Goal: Find specific page/section: Locate a particular part of the current website

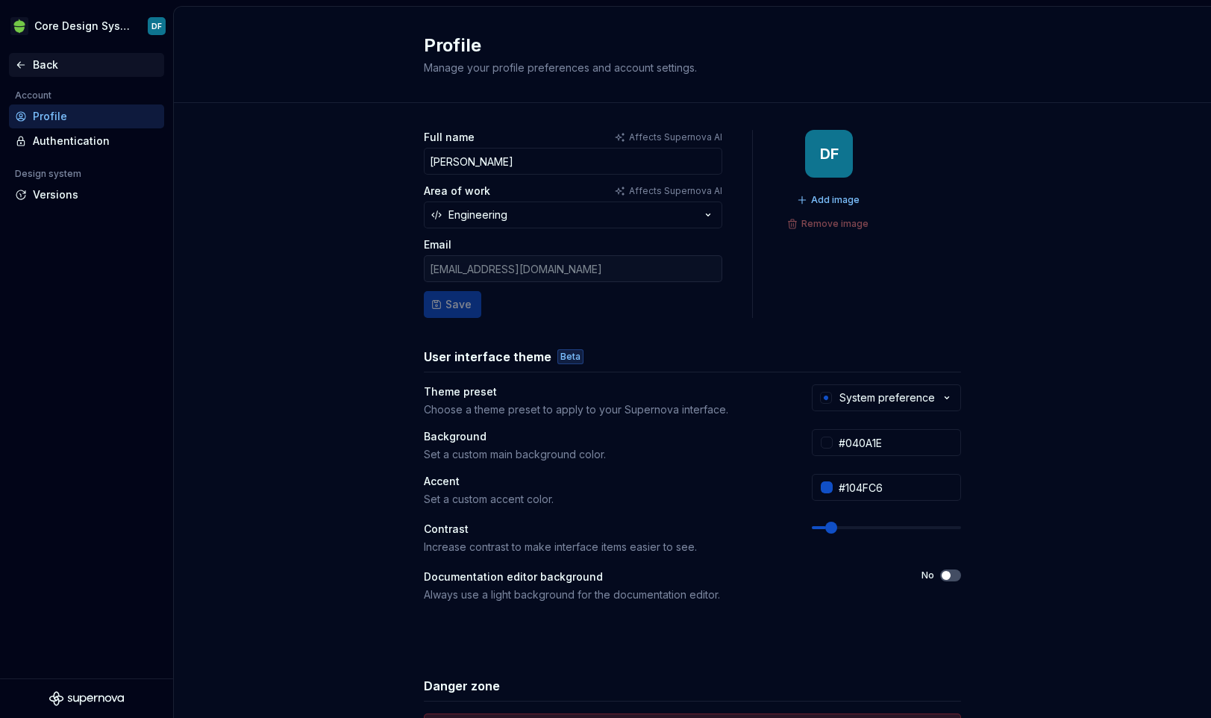
click at [49, 72] on div "Back" at bounding box center [95, 64] width 125 height 15
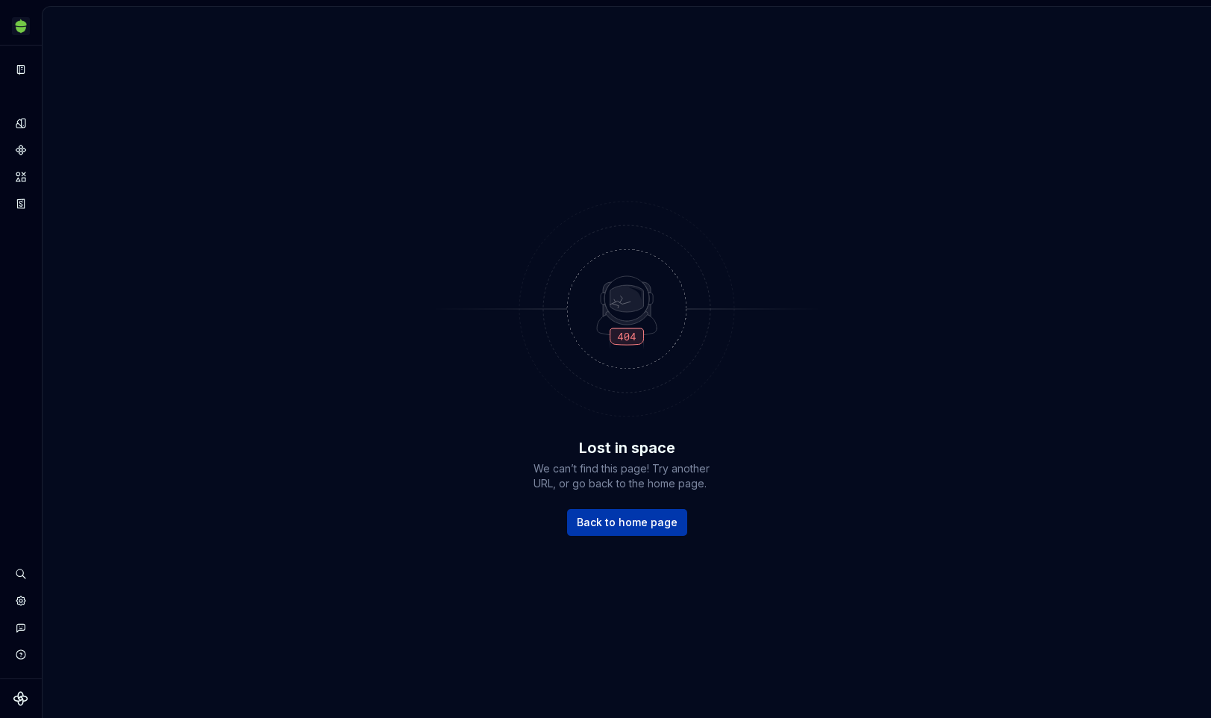
click at [607, 525] on span "Back to home page" at bounding box center [627, 522] width 101 height 15
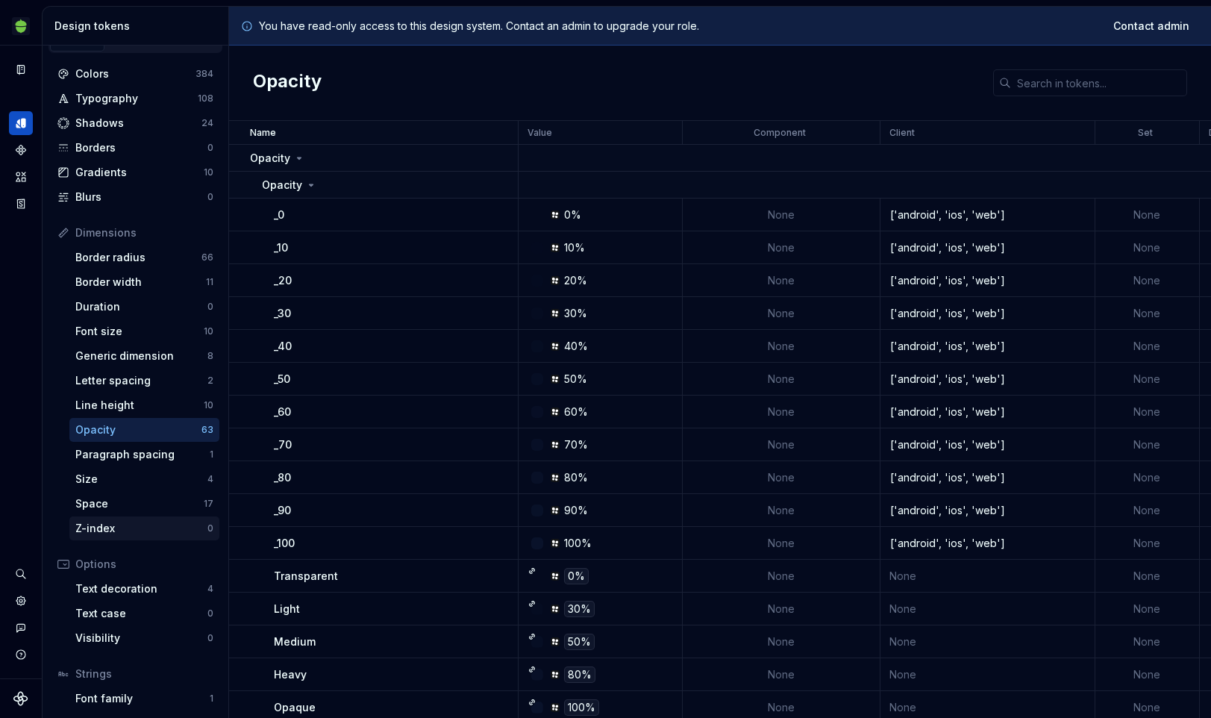
scroll to position [20, 0]
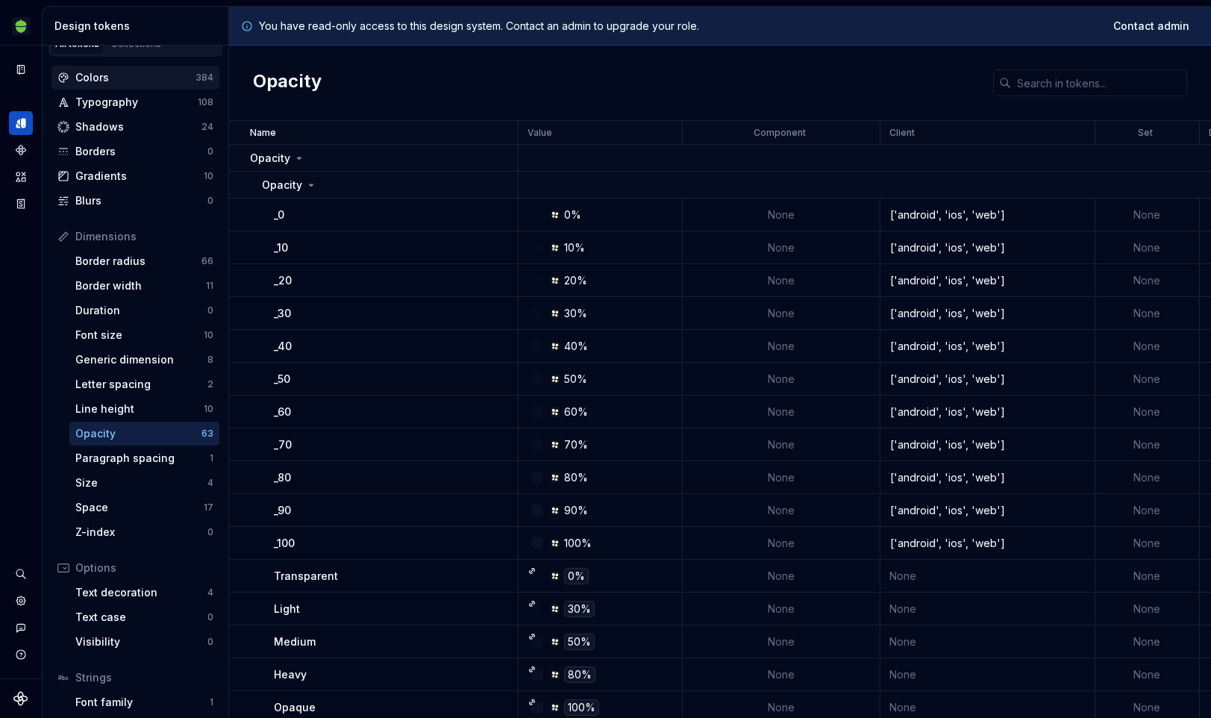
click at [114, 76] on div "Colors" at bounding box center [135, 77] width 120 height 15
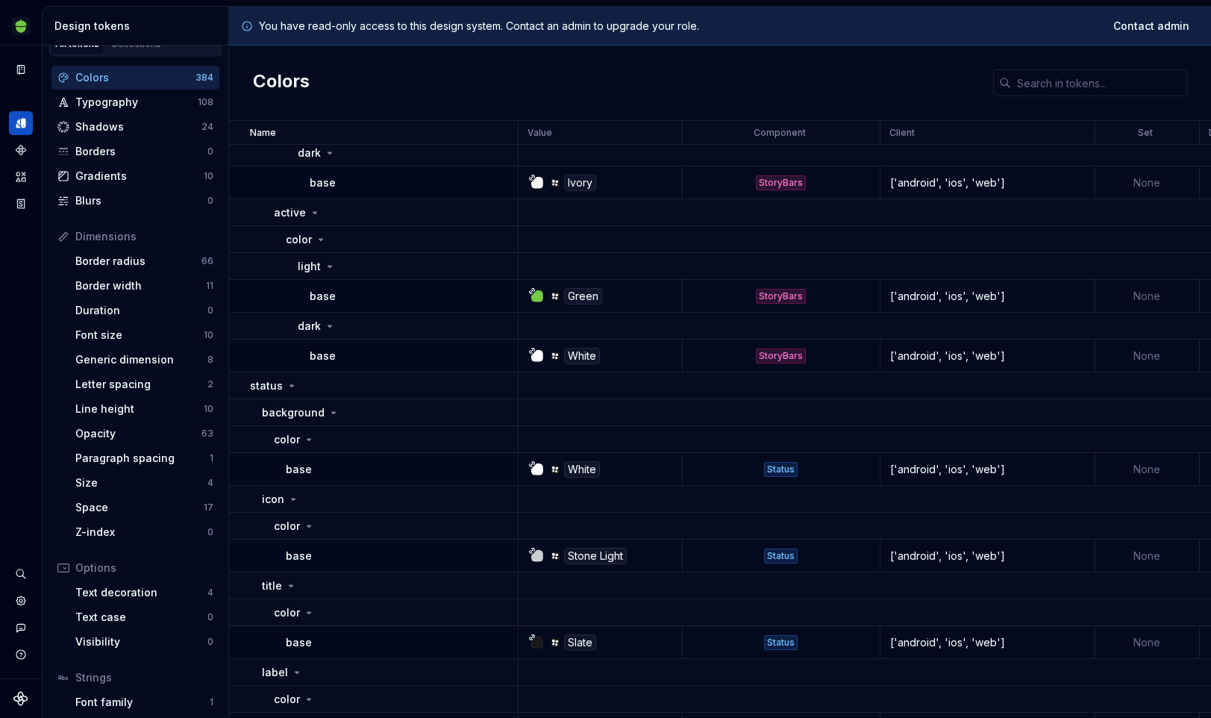
scroll to position [19272, 0]
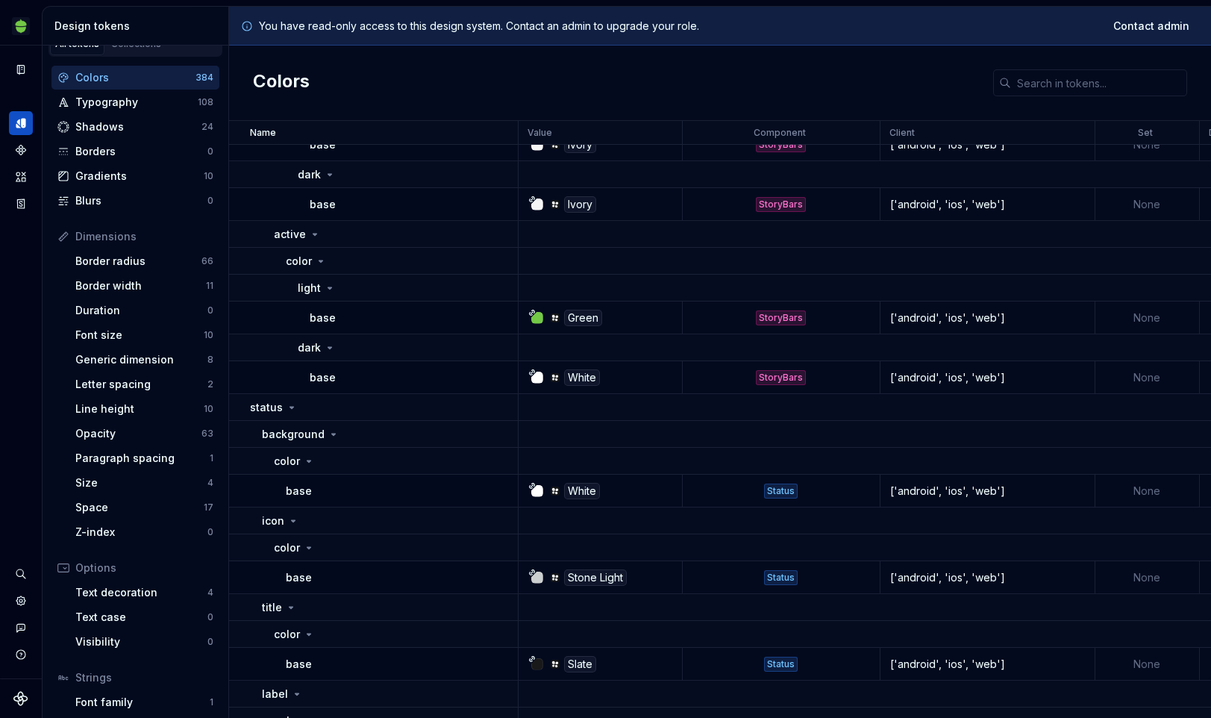
click at [534, 376] on div at bounding box center [537, 378] width 12 height 12
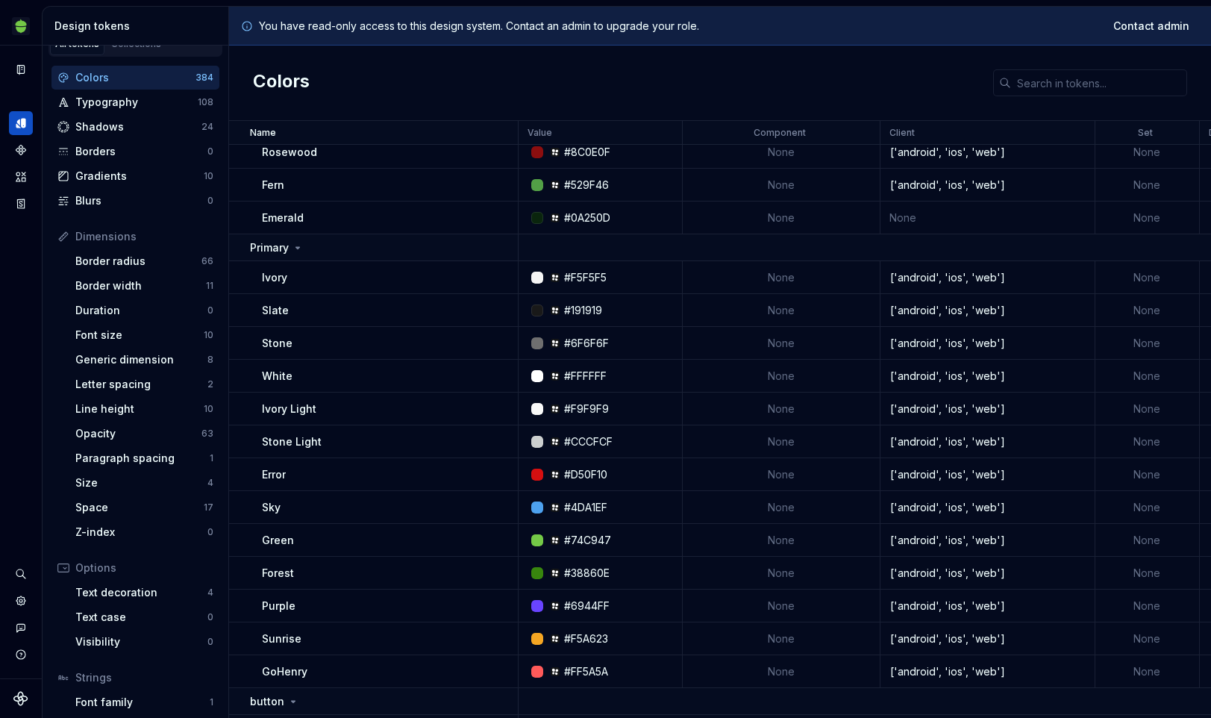
scroll to position [660, 0]
